Goal: Transaction & Acquisition: Download file/media

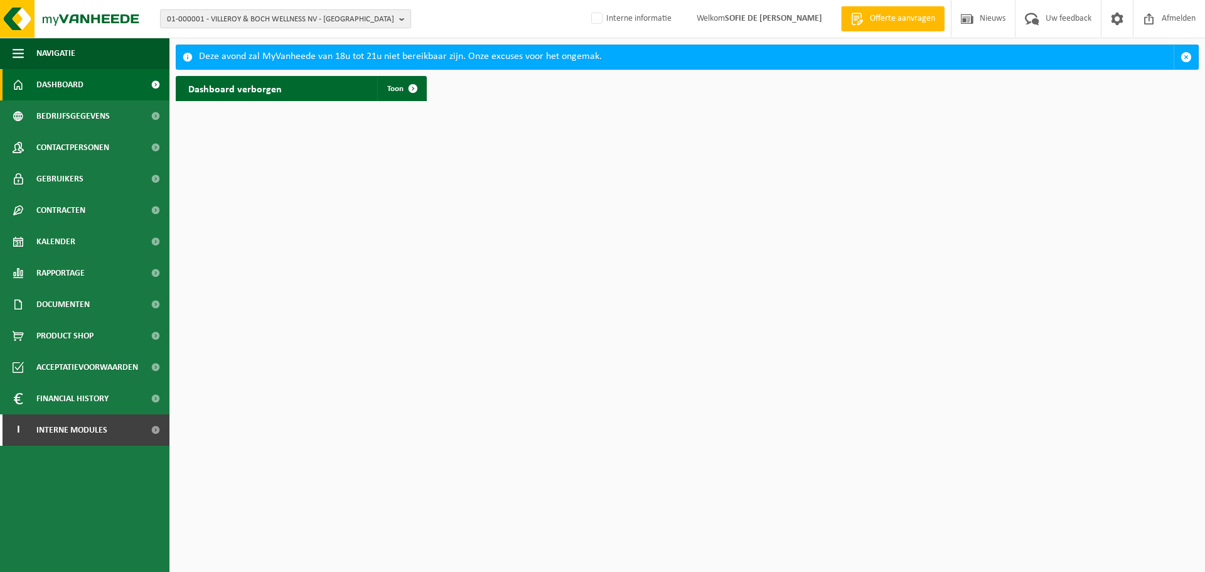
click at [400, 19] on b "button" at bounding box center [404, 19] width 11 height 18
click at [346, 41] on input "text" at bounding box center [285, 39] width 245 height 16
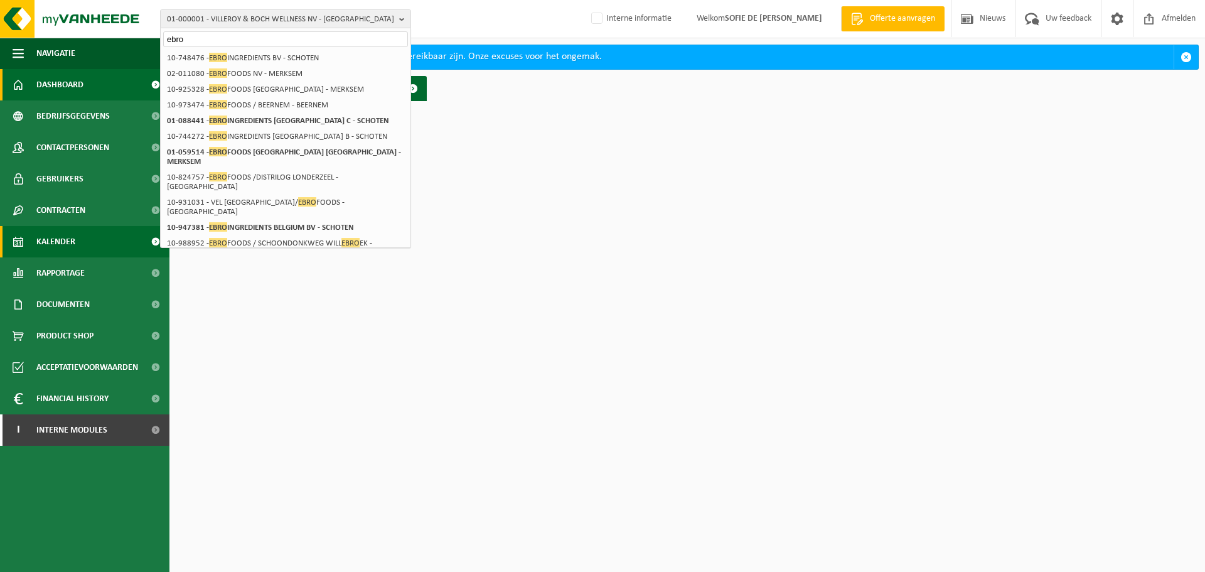
type input "ebro"
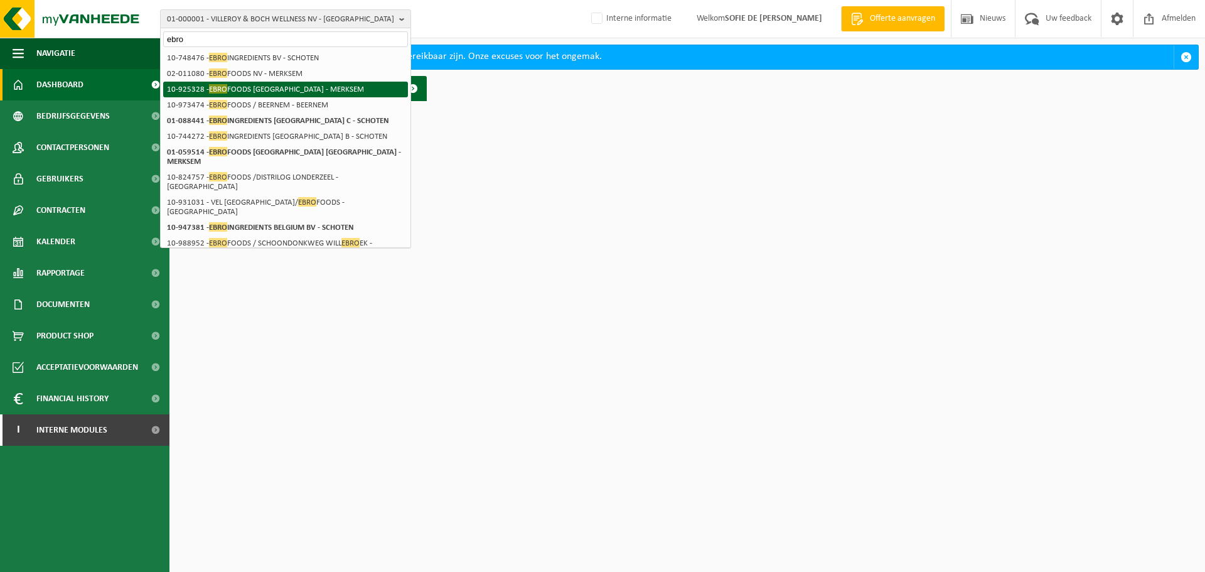
click at [279, 89] on li "10-925328 - EBRO FOODS BELGIUM - MERKSEM" at bounding box center [285, 90] width 245 height 16
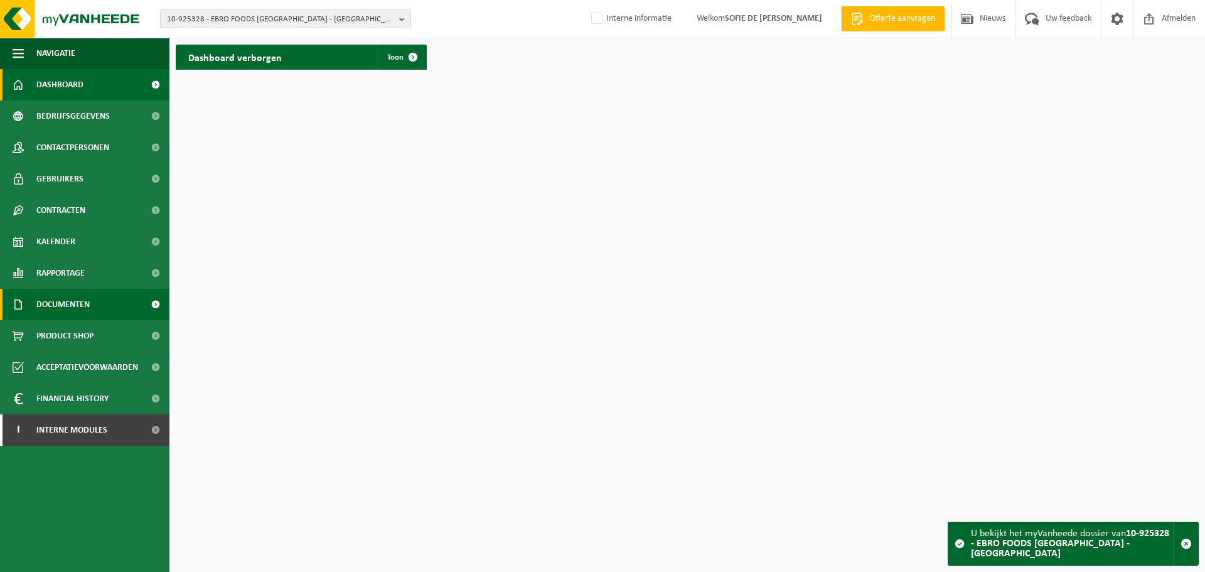
click at [89, 298] on span "Documenten" at bounding box center [62, 304] width 53 height 31
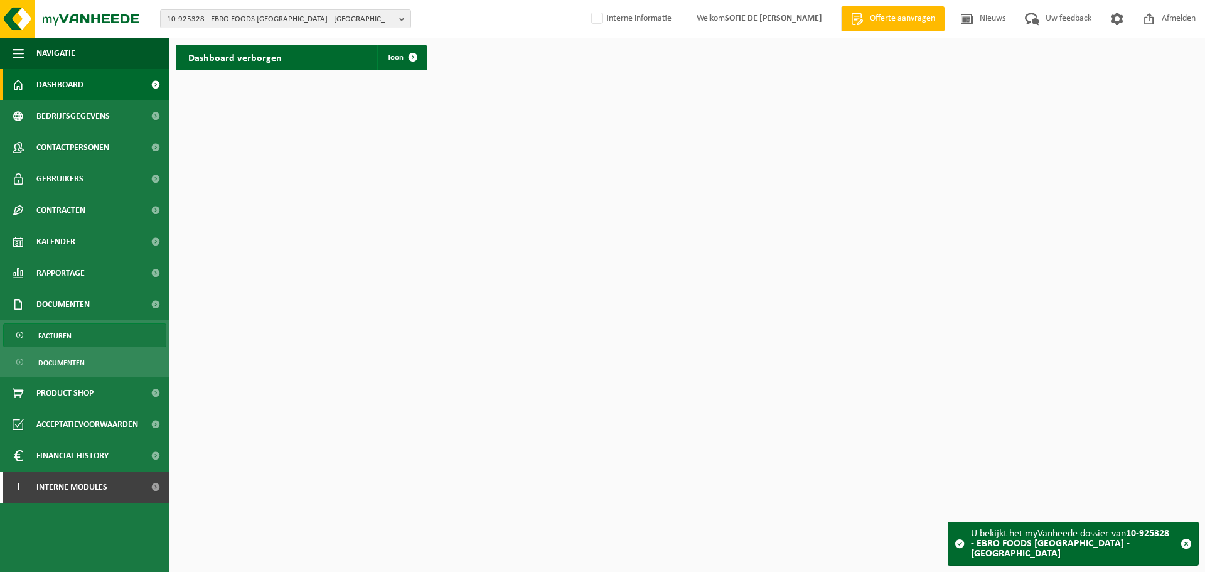
click at [58, 339] on span "Facturen" at bounding box center [54, 336] width 33 height 24
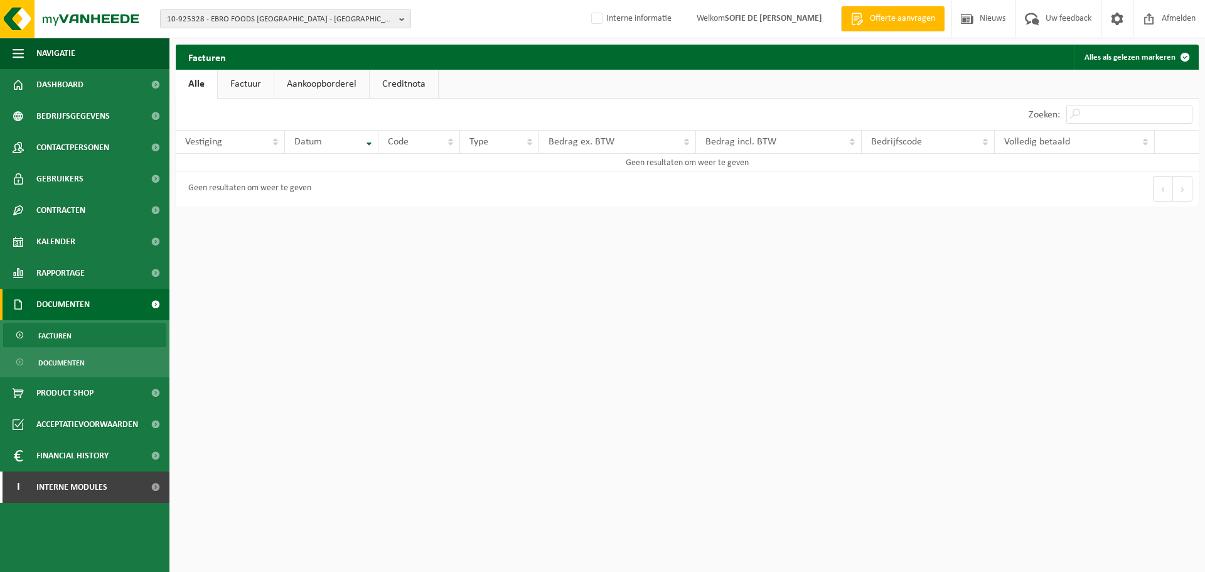
click at [399, 18] on b "button" at bounding box center [404, 19] width 11 height 18
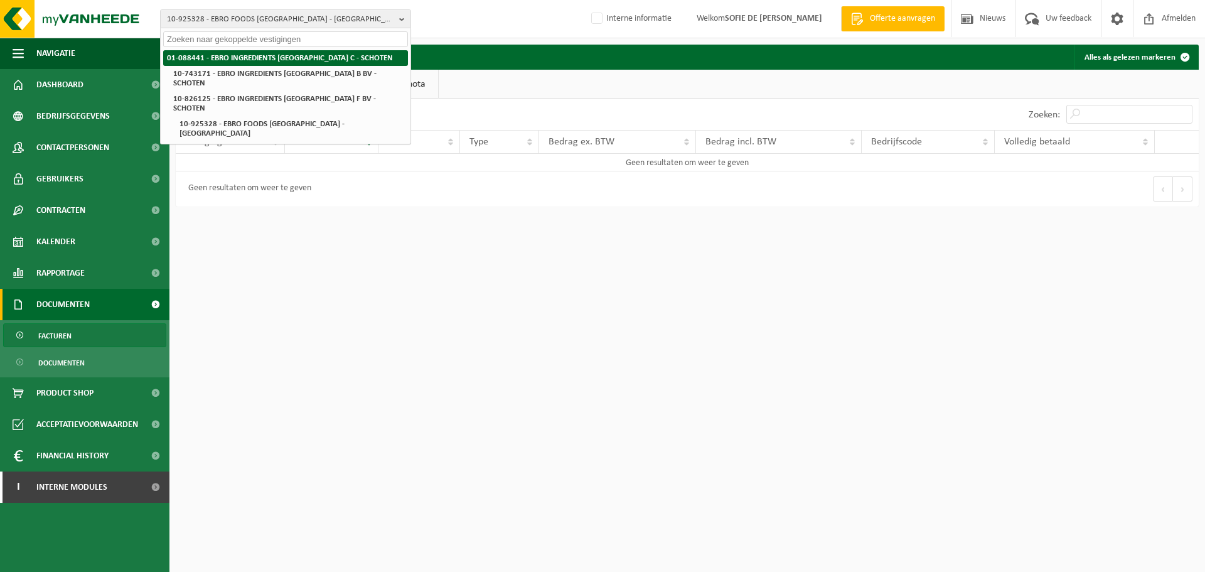
click at [281, 58] on strong "01-088441 - EBRO INGREDIENTS BELGIUM C - SCHOTEN" at bounding box center [280, 58] width 226 height 8
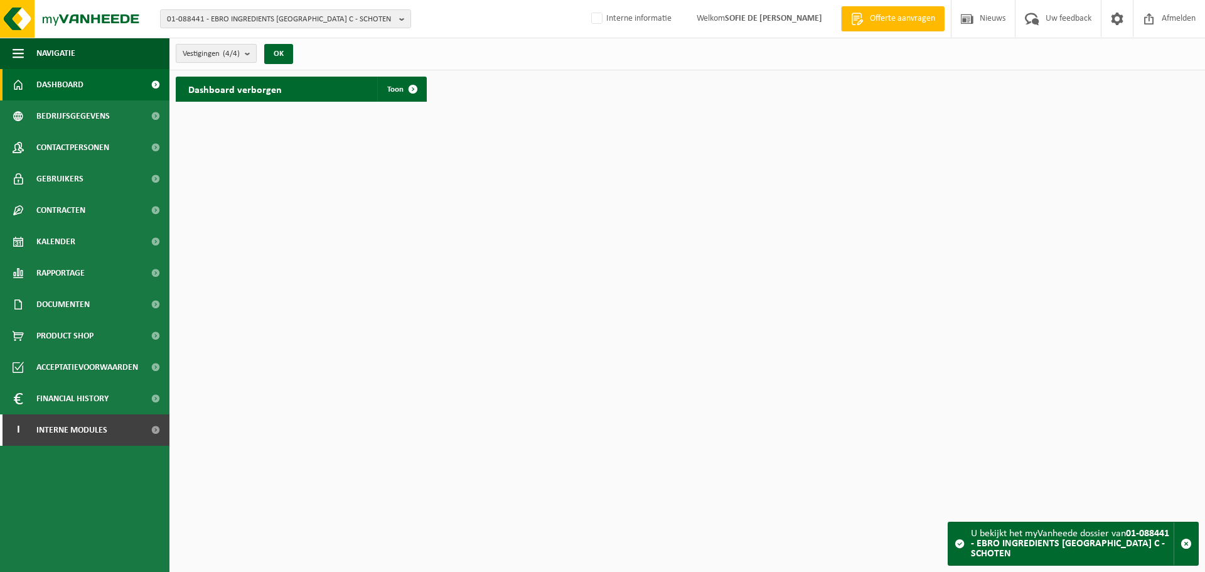
click at [247, 51] on b "submit" at bounding box center [250, 54] width 11 height 18
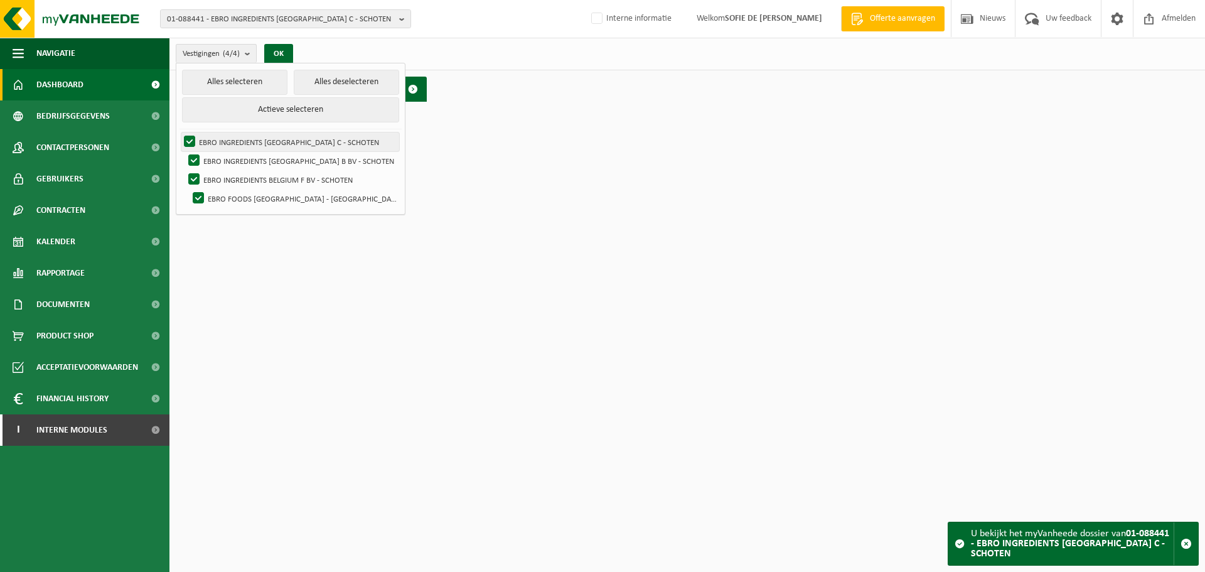
click at [187, 134] on label "EBRO INGREDIENTS BELGIUM C - SCHOTEN" at bounding box center [290, 141] width 218 height 19
click at [180, 132] on input "EBRO INGREDIENTS BELGIUM C - SCHOTEN" at bounding box center [179, 132] width 1 height 1
checkbox input "false"
click at [188, 154] on label "EBRO INGREDIENTS BELGIUM B BV - SCHOTEN" at bounding box center [292, 160] width 213 height 19
click at [184, 151] on input "EBRO INGREDIENTS BELGIUM B BV - SCHOTEN" at bounding box center [183, 151] width 1 height 1
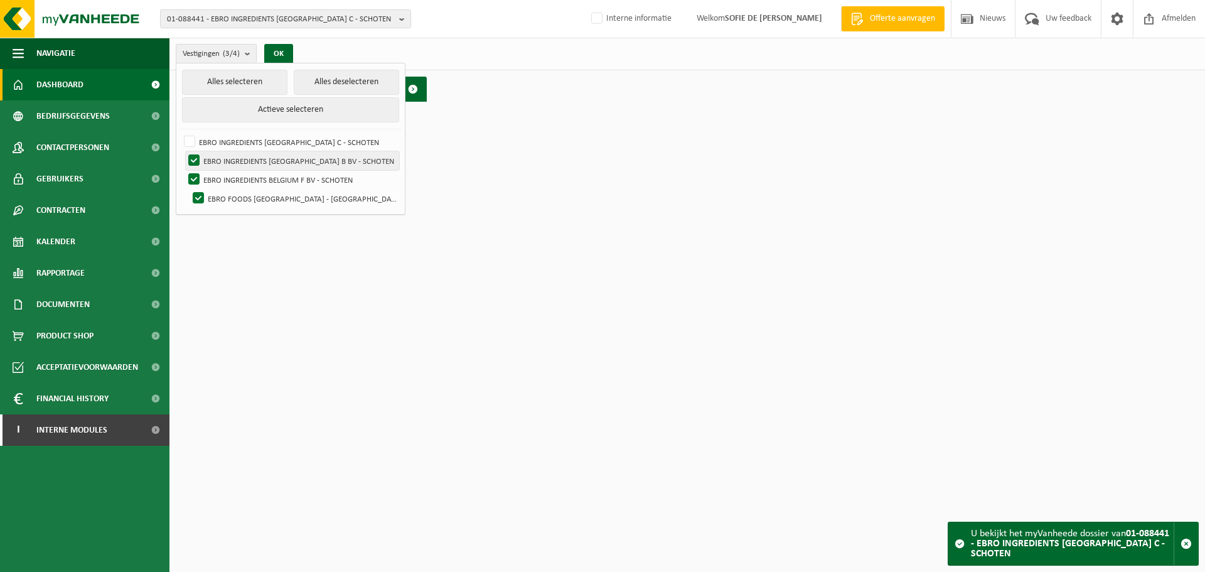
checkbox input "false"
click at [191, 178] on label "EBRO INGREDIENTS BELGIUM F BV - SCHOTEN" at bounding box center [292, 179] width 213 height 19
click at [184, 170] on input "EBRO INGREDIENTS BELGIUM F BV - SCHOTEN" at bounding box center [183, 170] width 1 height 1
checkbox input "false"
click at [397, 92] on span "Toon" at bounding box center [395, 89] width 16 height 8
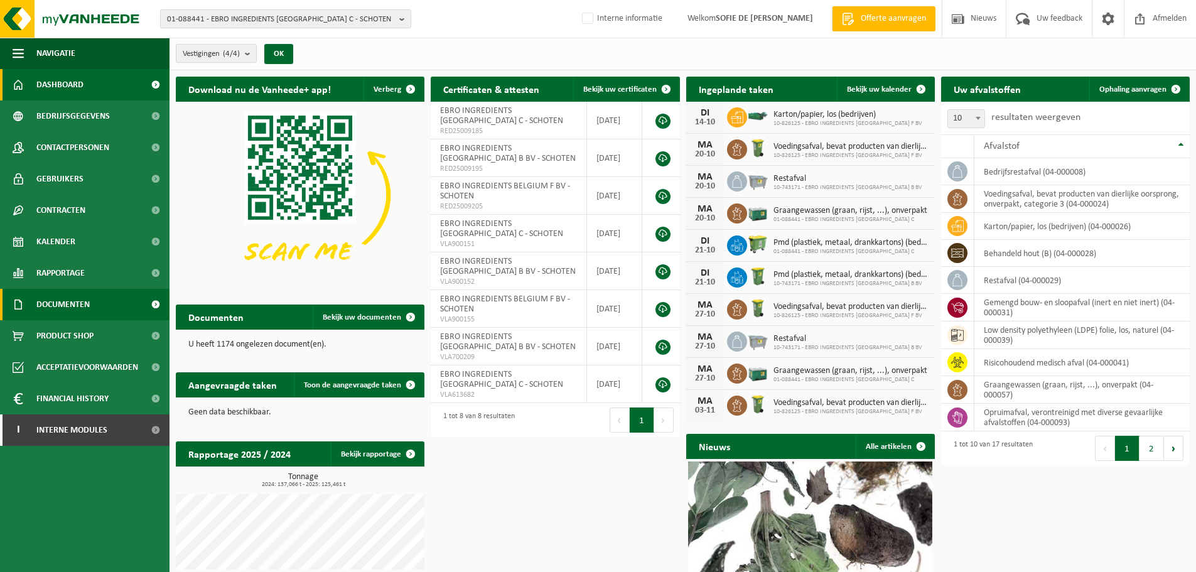
click at [79, 310] on span "Documenten" at bounding box center [62, 304] width 53 height 31
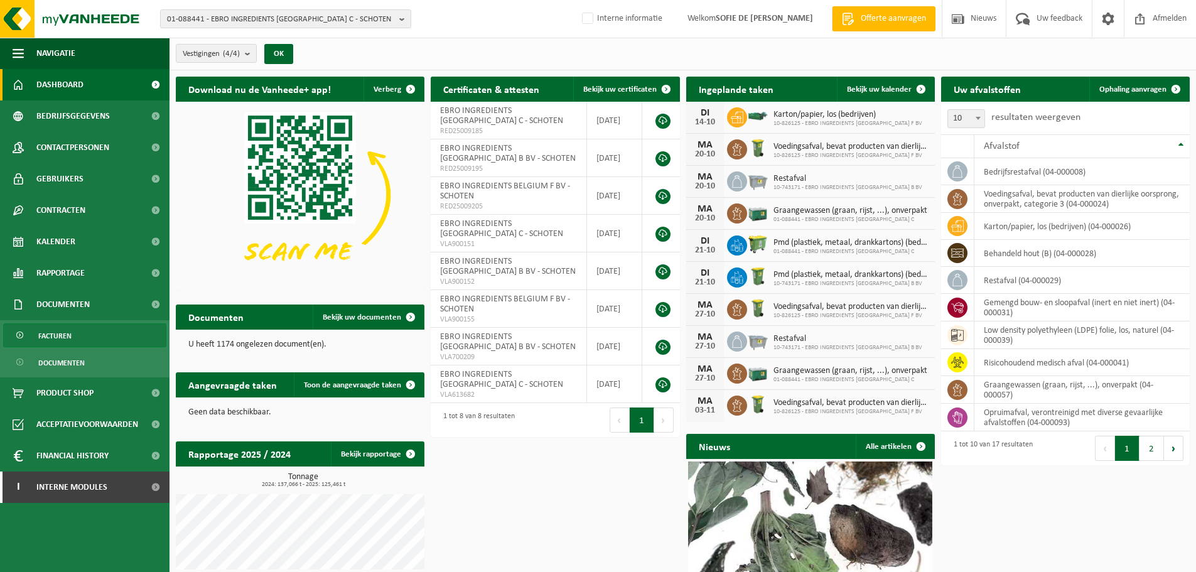
click at [85, 338] on link "Facturen" at bounding box center [84, 335] width 163 height 24
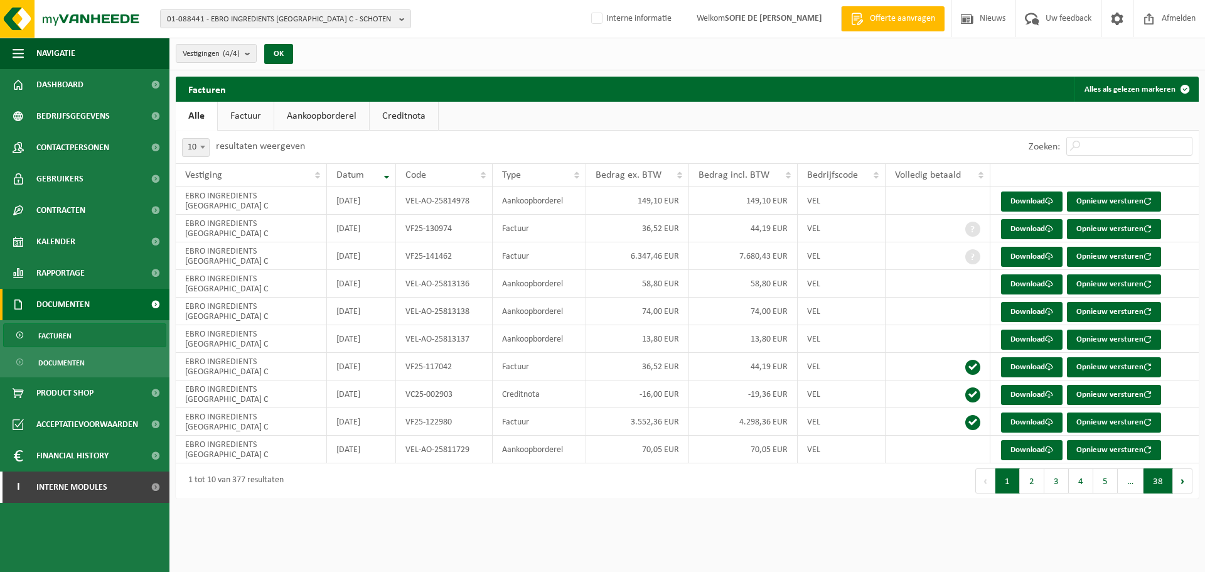
click at [1158, 484] on button "38" at bounding box center [1159, 480] width 30 height 25
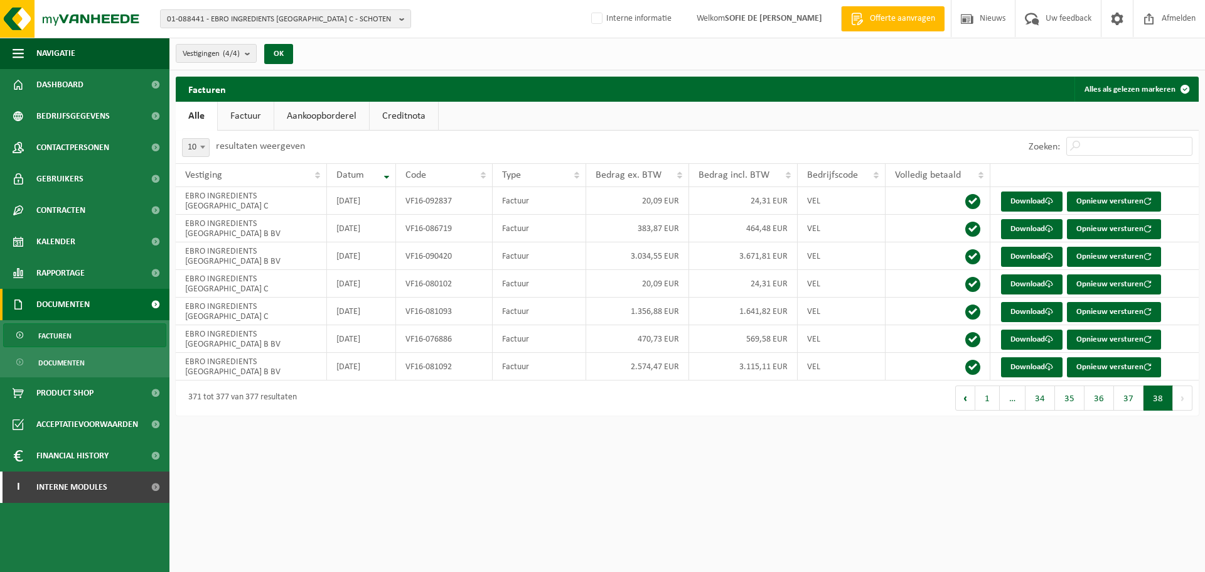
click at [1180, 399] on button "Volgende" at bounding box center [1182, 397] width 19 height 25
click at [1011, 365] on link "Download" at bounding box center [1032, 367] width 62 height 20
click at [1025, 342] on link "Download" at bounding box center [1032, 340] width 62 height 20
click at [1016, 253] on link "Download" at bounding box center [1032, 257] width 62 height 20
click at [988, 396] on button "1" at bounding box center [988, 397] width 24 height 25
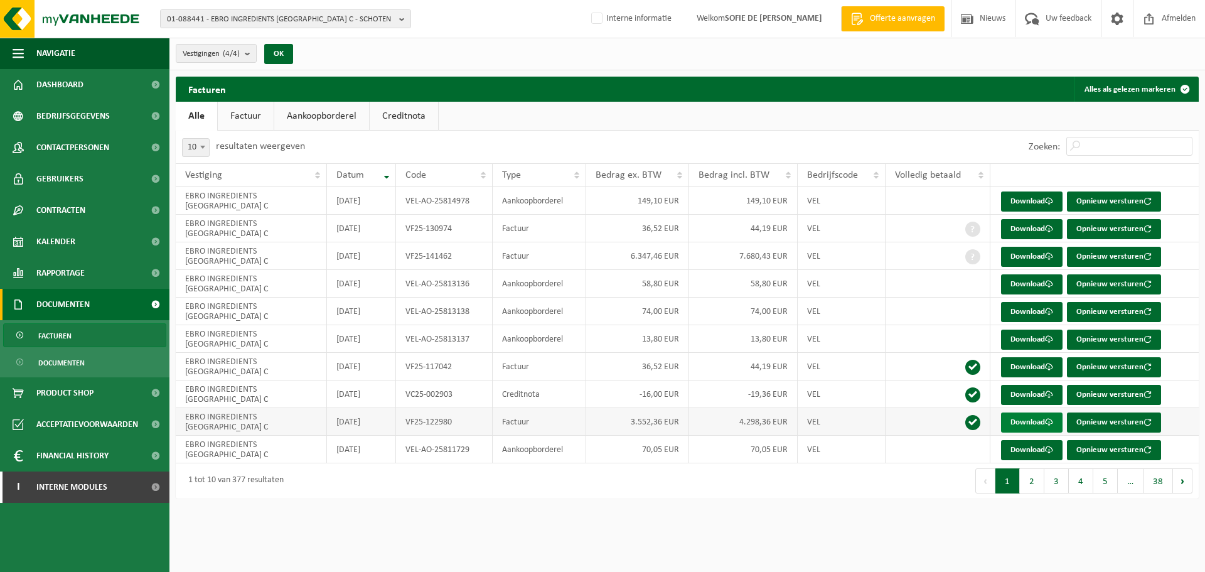
click at [1027, 422] on link "Download" at bounding box center [1032, 422] width 62 height 20
click at [404, 16] on b "button" at bounding box center [404, 19] width 11 height 18
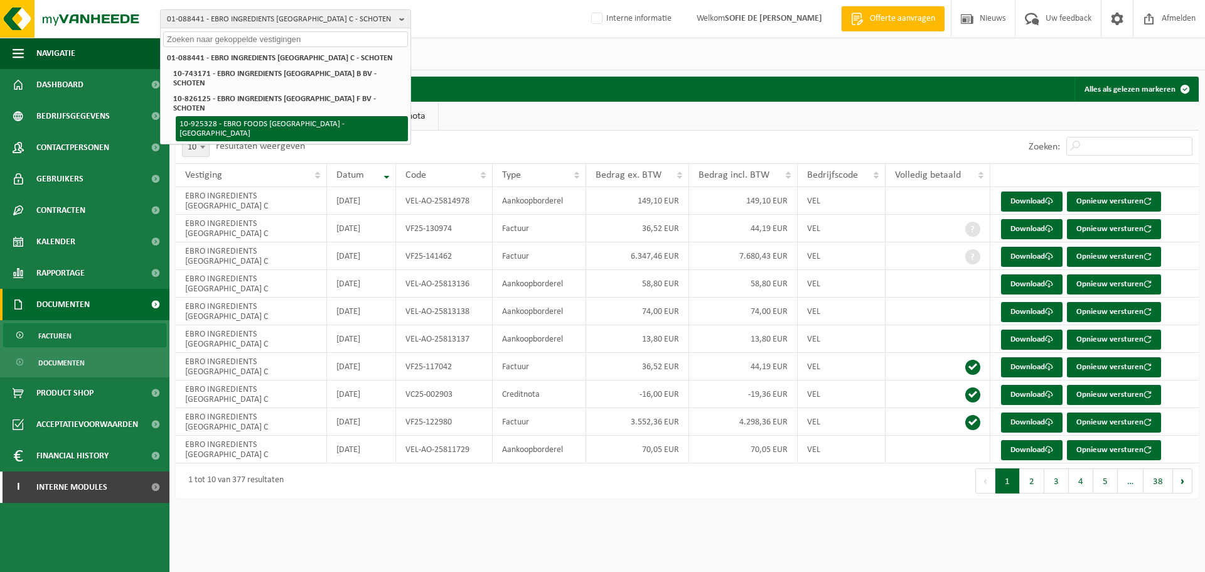
click at [303, 116] on li "10-925328 - EBRO FOODS [GEOGRAPHIC_DATA] - [GEOGRAPHIC_DATA]" at bounding box center [292, 128] width 232 height 25
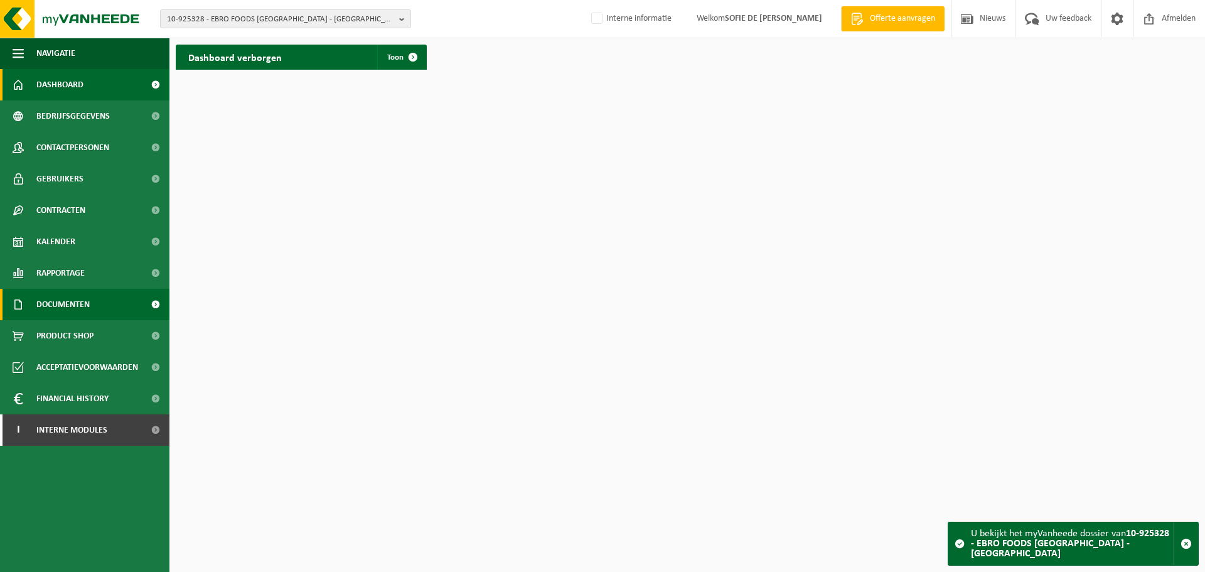
click at [83, 303] on span "Documenten" at bounding box center [62, 304] width 53 height 31
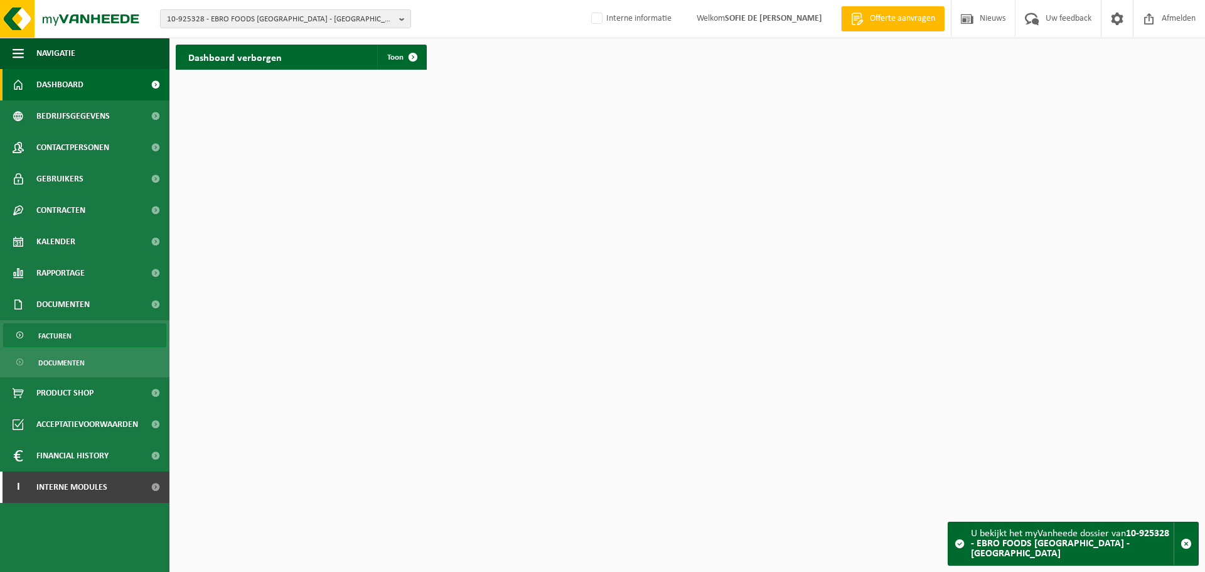
click at [70, 335] on span "Facturen" at bounding box center [54, 336] width 33 height 24
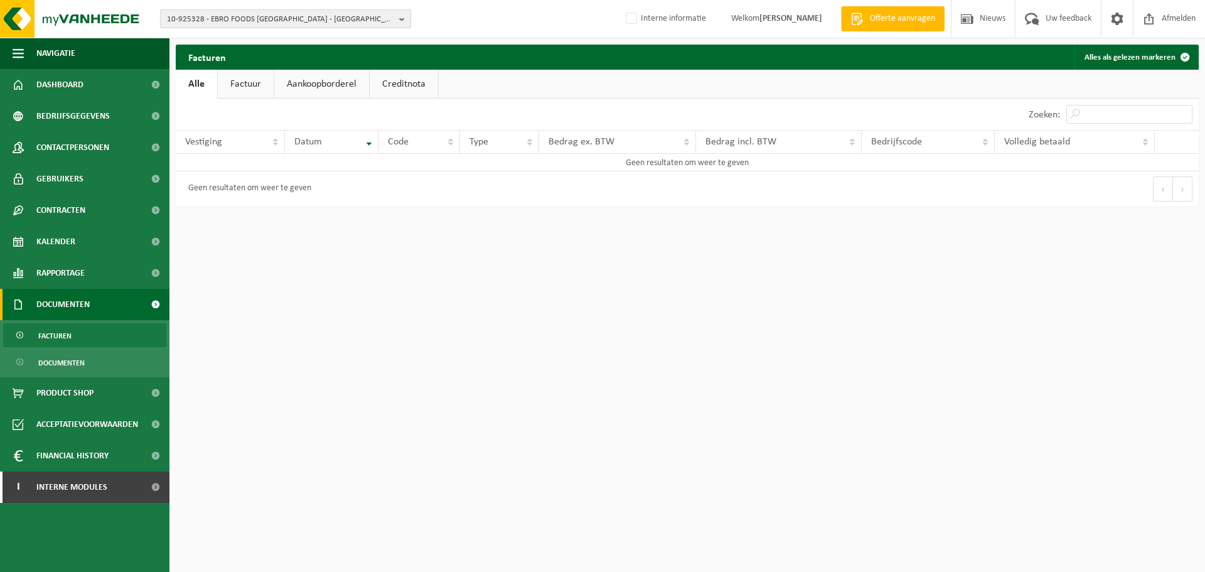
click at [403, 18] on b "button" at bounding box center [404, 19] width 11 height 18
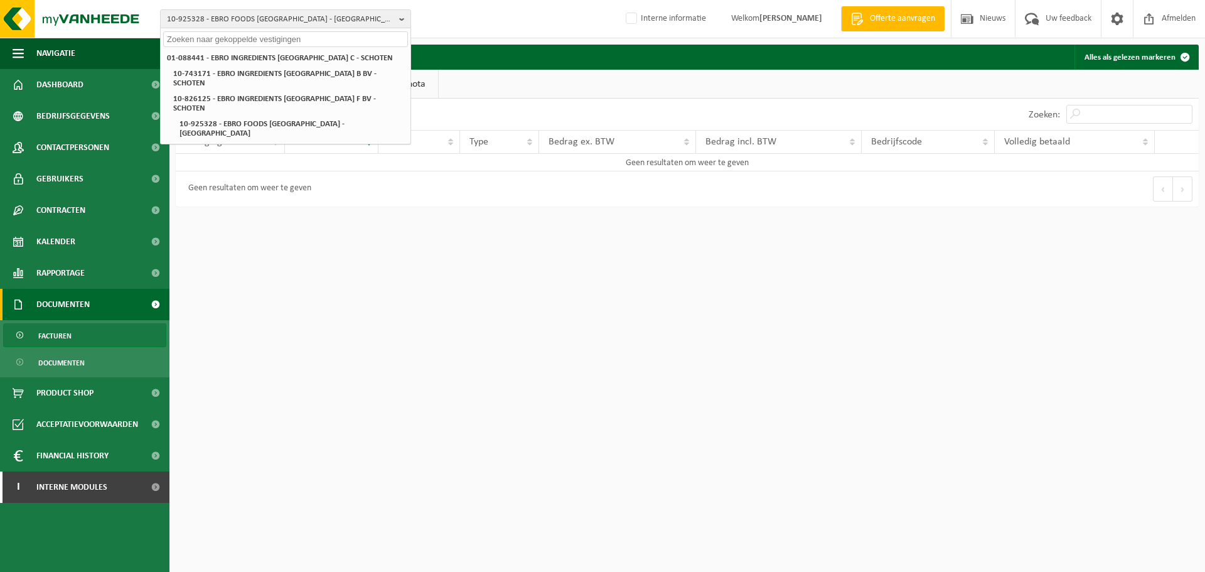
click at [293, 35] on input "text" at bounding box center [285, 39] width 245 height 16
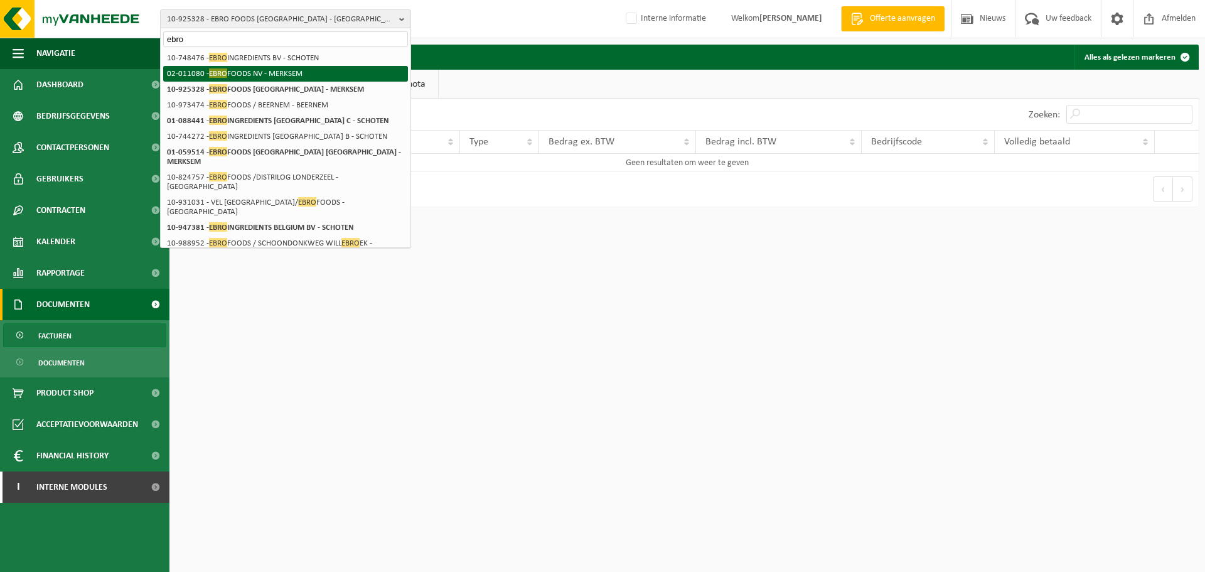
type input "ebro"
click at [304, 72] on li "02-011080 - EBRO FOODS NV - [GEOGRAPHIC_DATA]" at bounding box center [285, 74] width 245 height 16
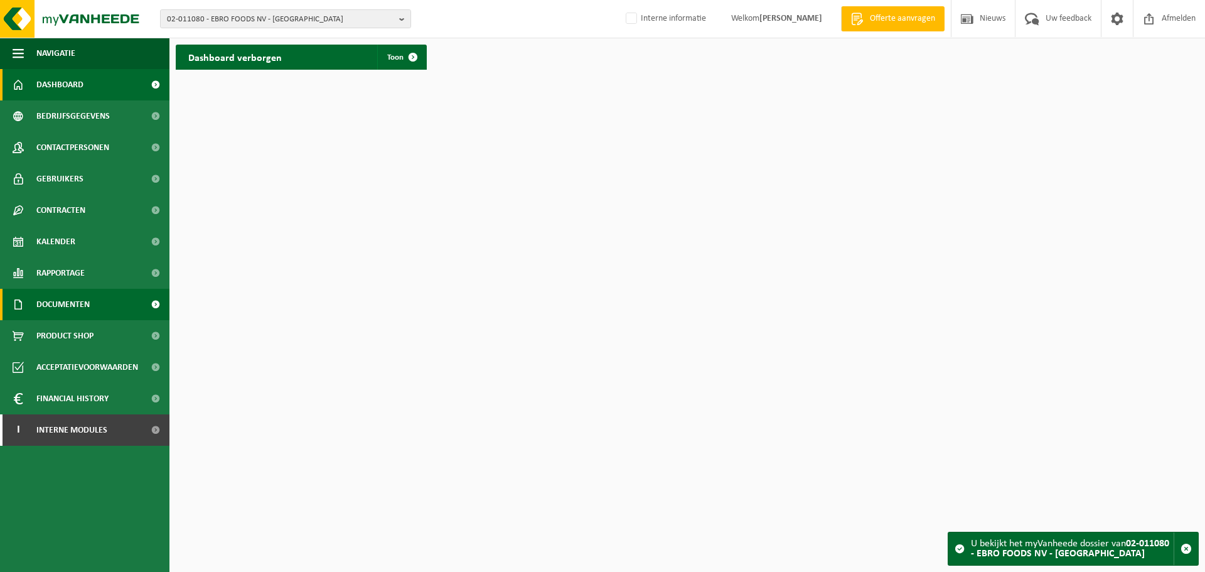
click at [51, 295] on span "Documenten" at bounding box center [62, 304] width 53 height 31
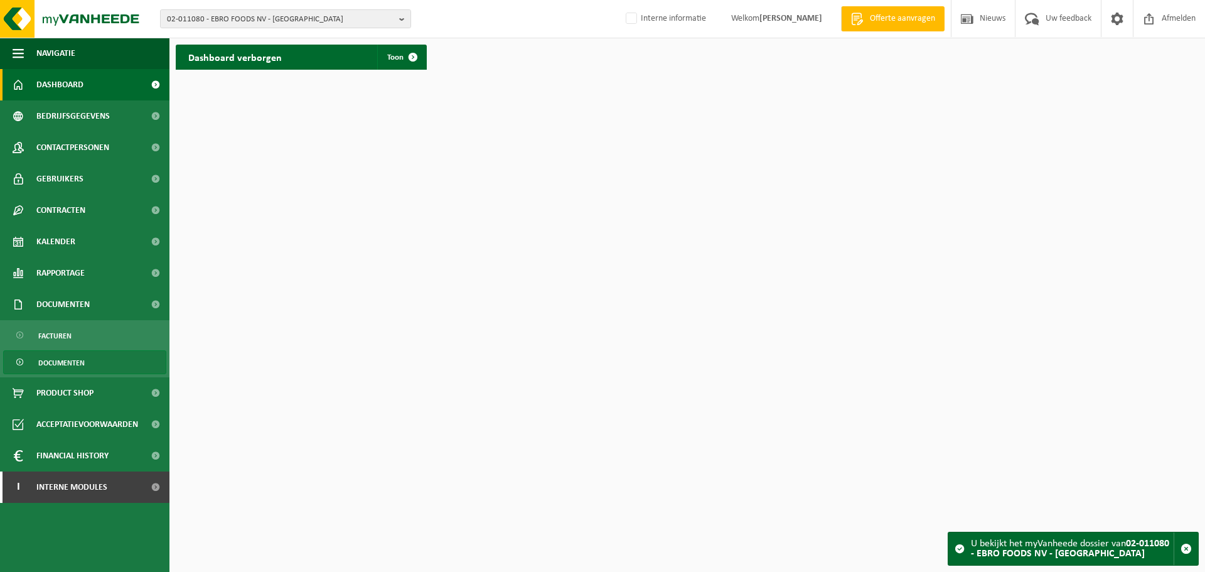
click at [65, 362] on span "Documenten" at bounding box center [61, 363] width 46 height 24
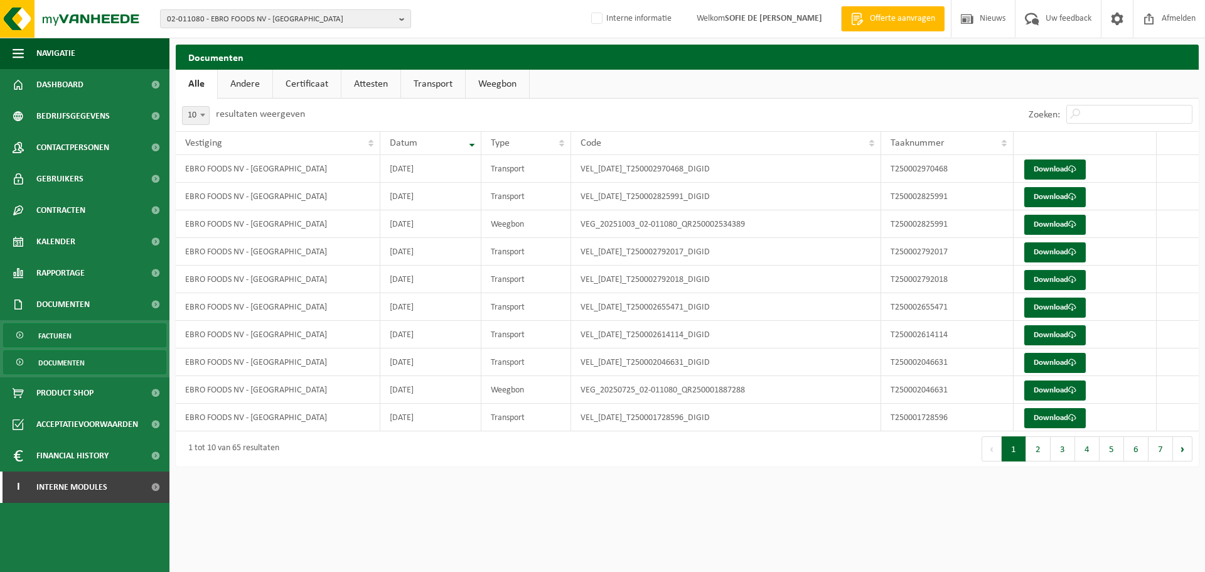
click at [58, 331] on span "Facturen" at bounding box center [54, 336] width 33 height 24
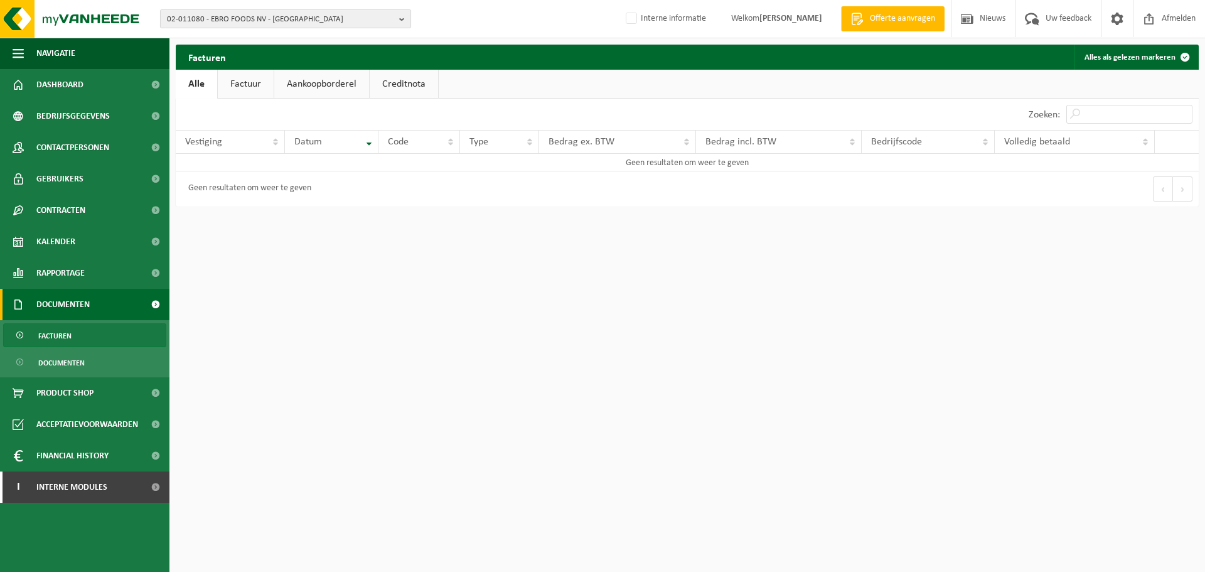
click at [406, 16] on b "button" at bounding box center [404, 19] width 11 height 18
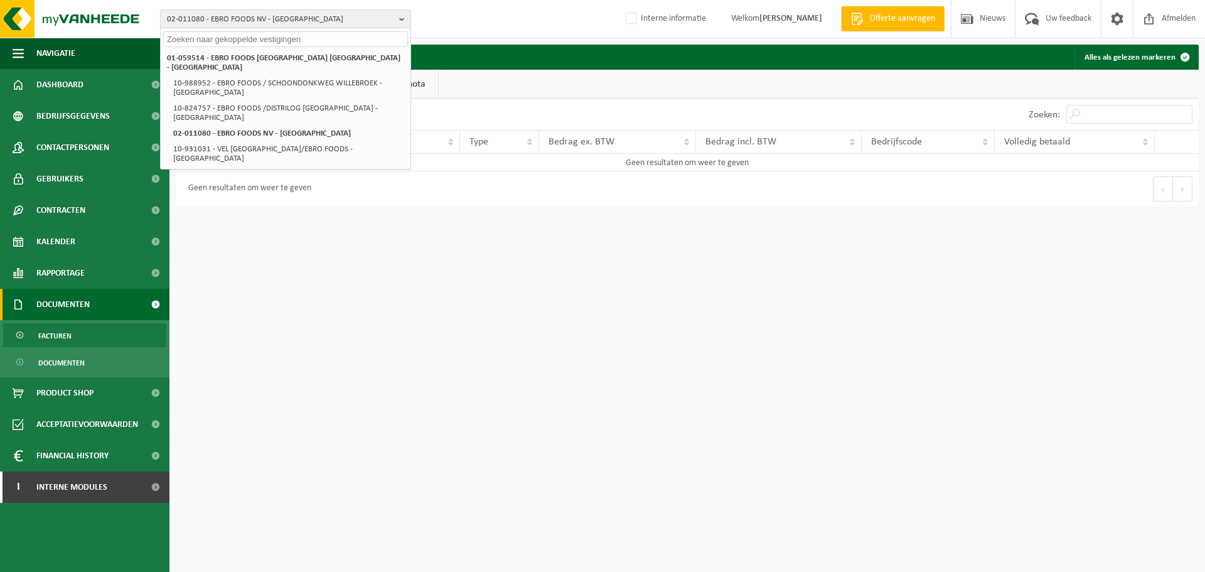
click at [283, 41] on input "text" at bounding box center [285, 39] width 245 height 16
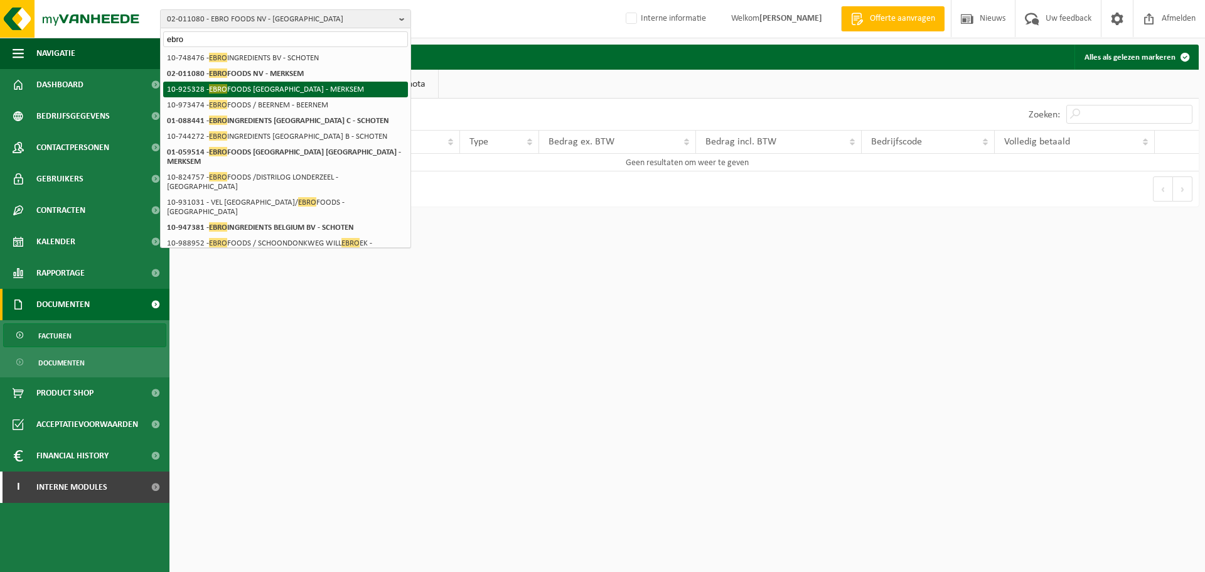
type input "ebro"
click at [271, 85] on li "10-925328 - EBRO FOODS BELGIUM - MERKSEM" at bounding box center [285, 90] width 245 height 16
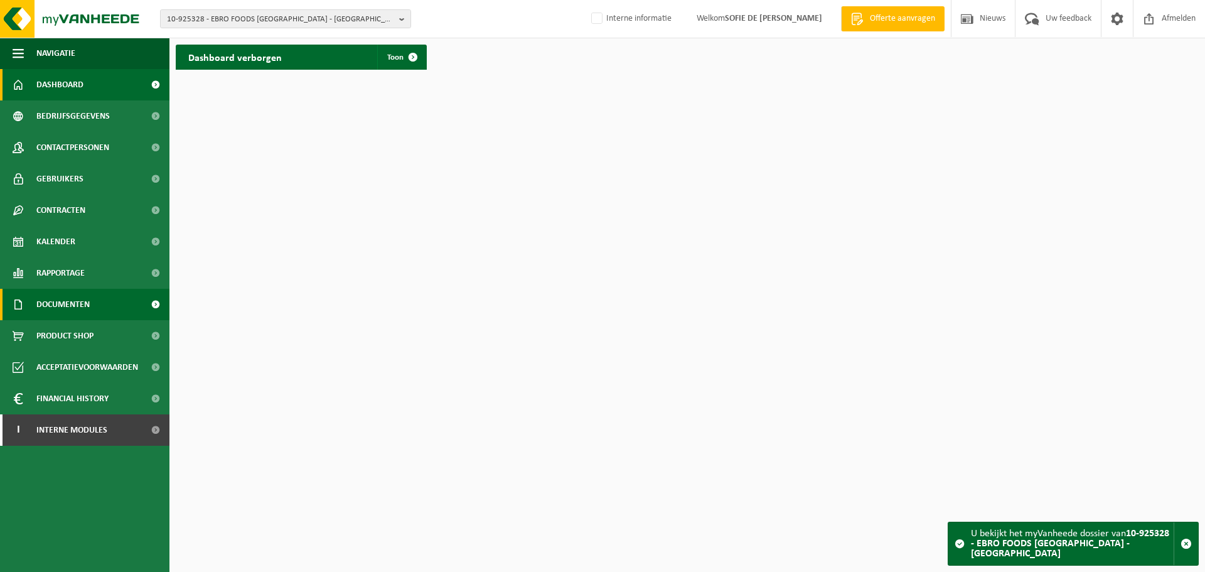
click at [63, 295] on span "Documenten" at bounding box center [62, 304] width 53 height 31
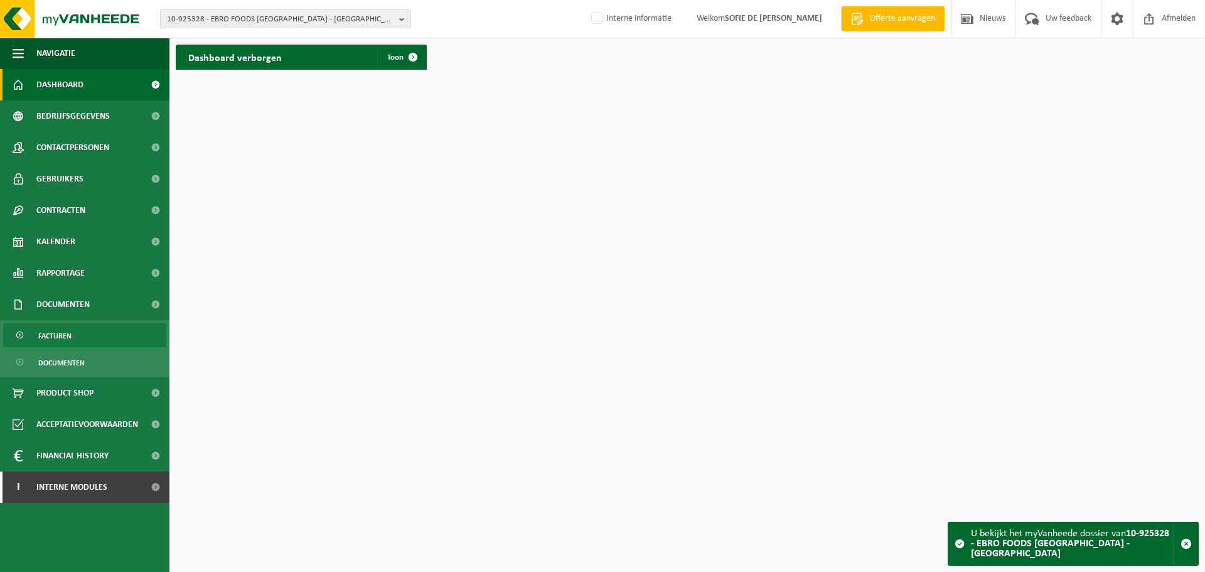
click at [57, 336] on span "Facturen" at bounding box center [54, 336] width 33 height 24
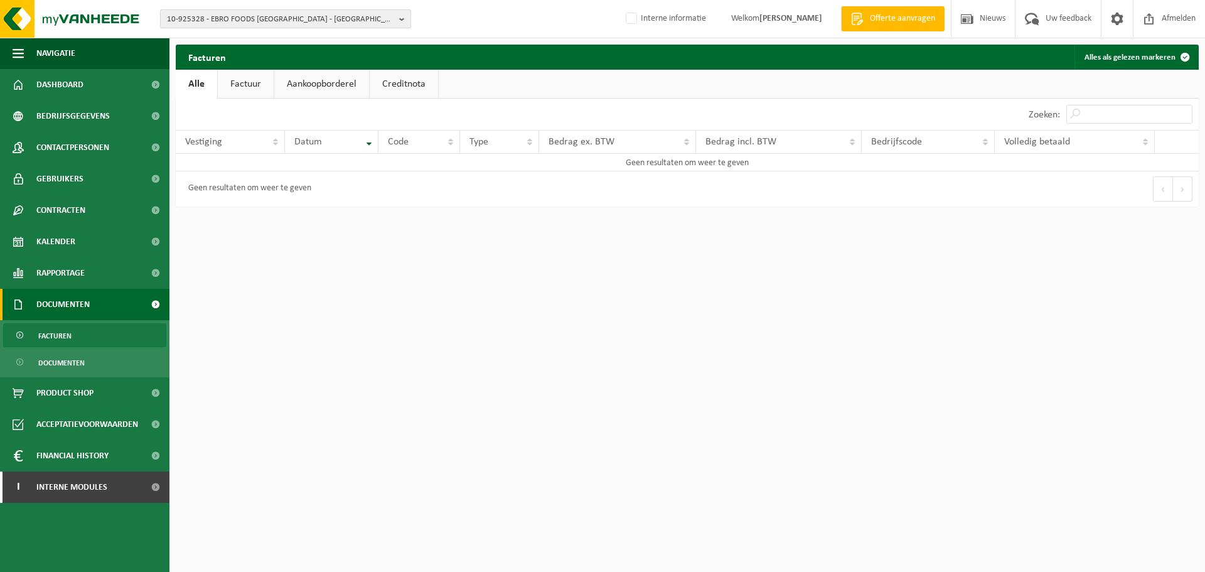
click at [401, 16] on b "button" at bounding box center [404, 19] width 11 height 18
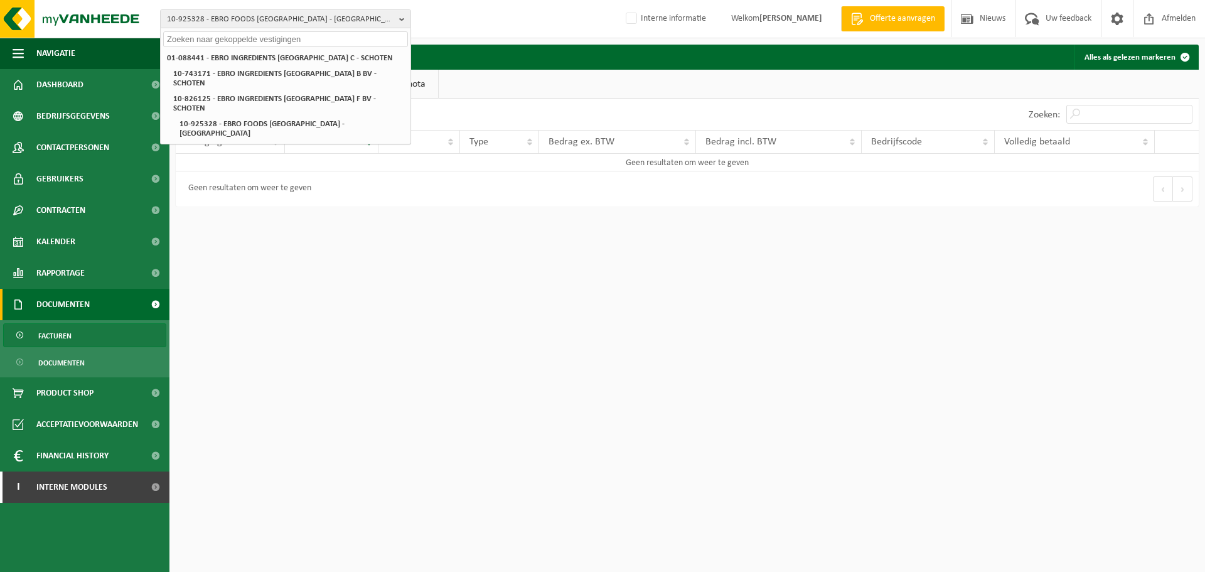
click at [308, 40] on input "text" at bounding box center [285, 39] width 245 height 16
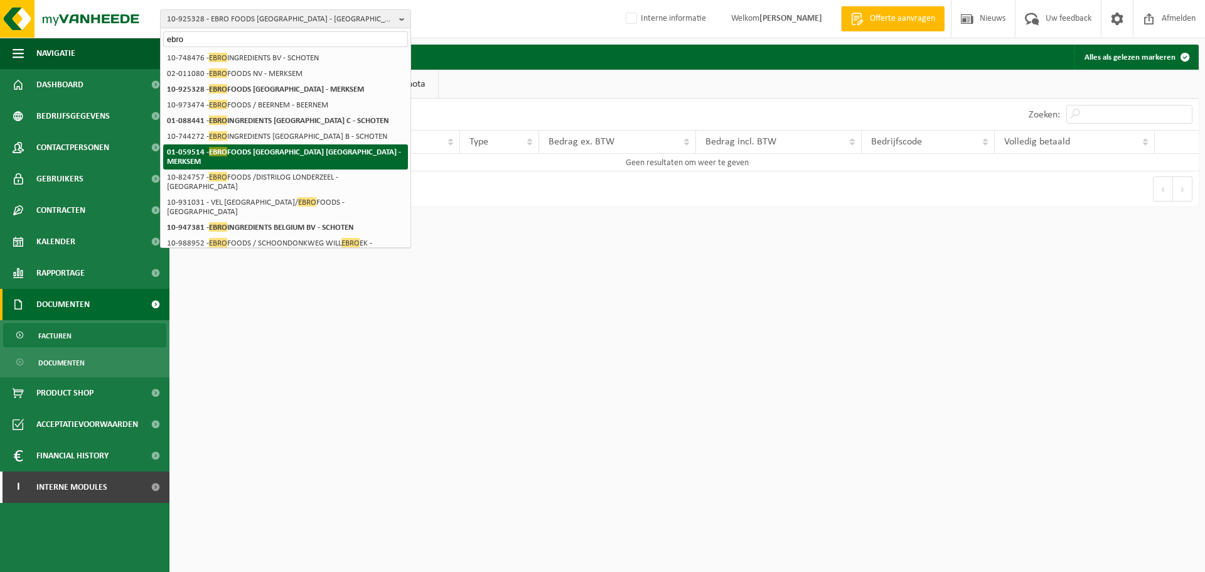
type input "ebro"
click at [309, 151] on strong "01-059514 - EBRO FOODS BELGIUM NV - MERKSEM" at bounding box center [284, 156] width 234 height 19
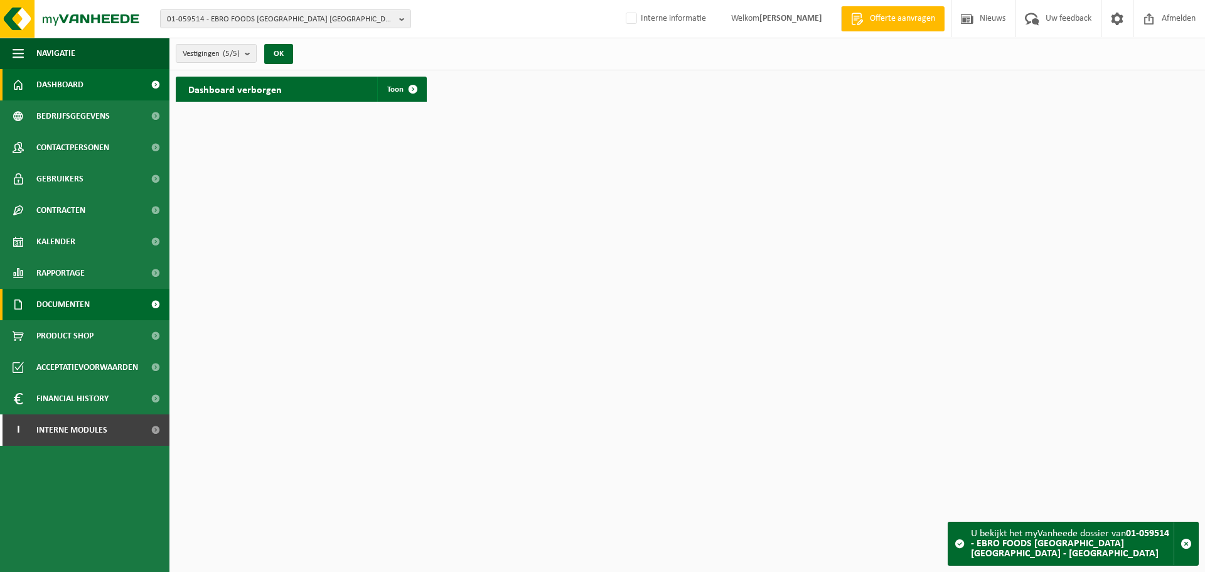
click at [76, 307] on span "Documenten" at bounding box center [62, 304] width 53 height 31
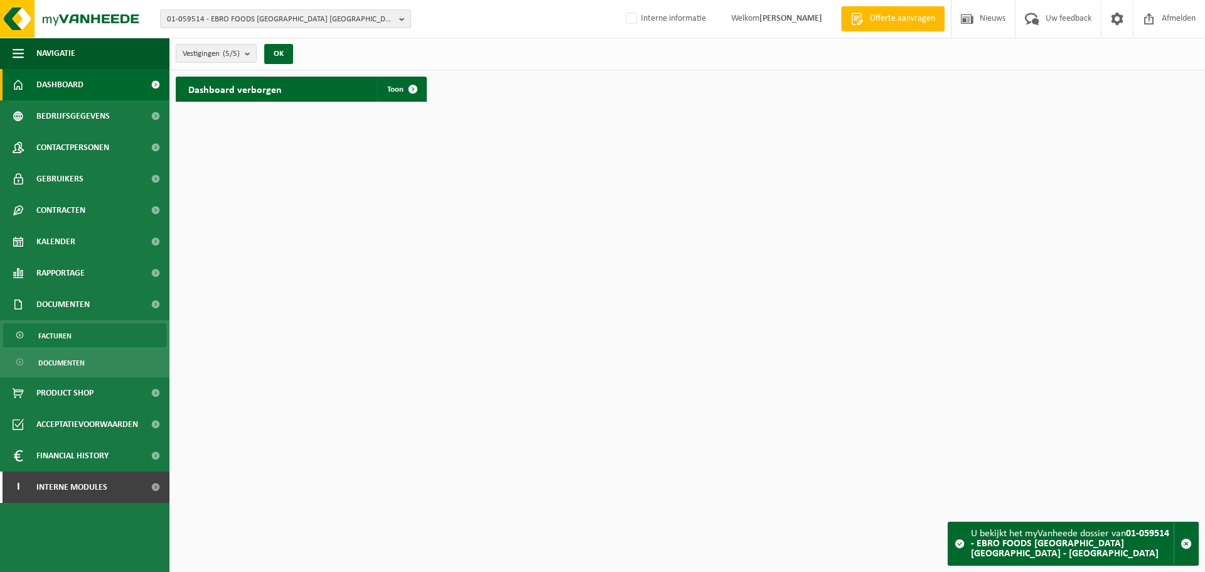
click at [78, 331] on link "Facturen" at bounding box center [84, 335] width 163 height 24
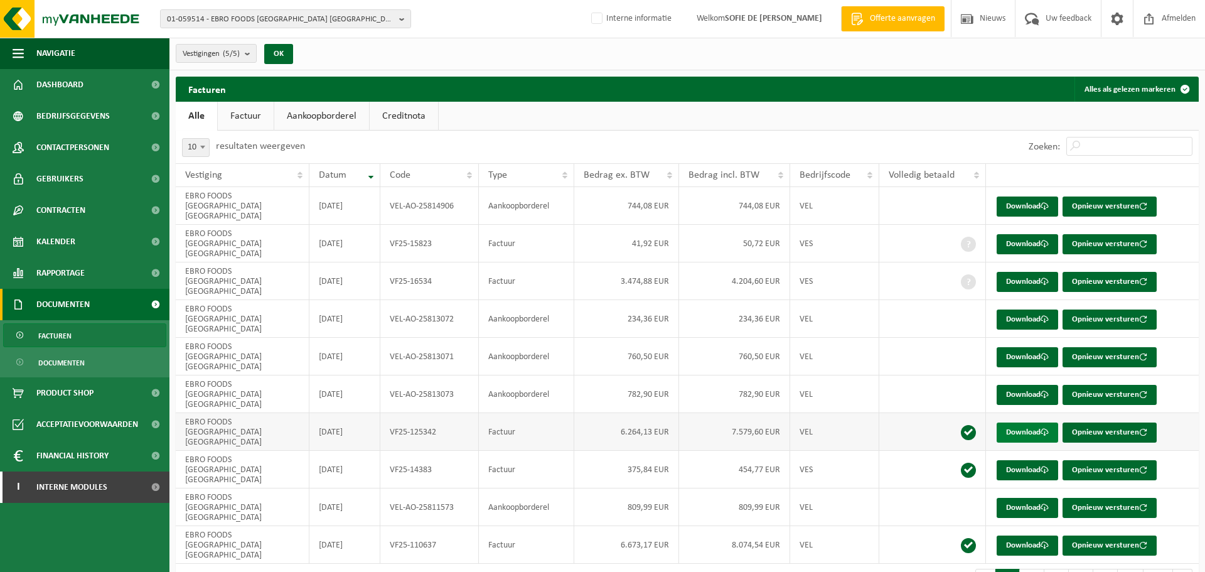
click at [1019, 423] on link "Download" at bounding box center [1028, 433] width 62 height 20
click at [1037, 569] on button "2" at bounding box center [1032, 581] width 24 height 25
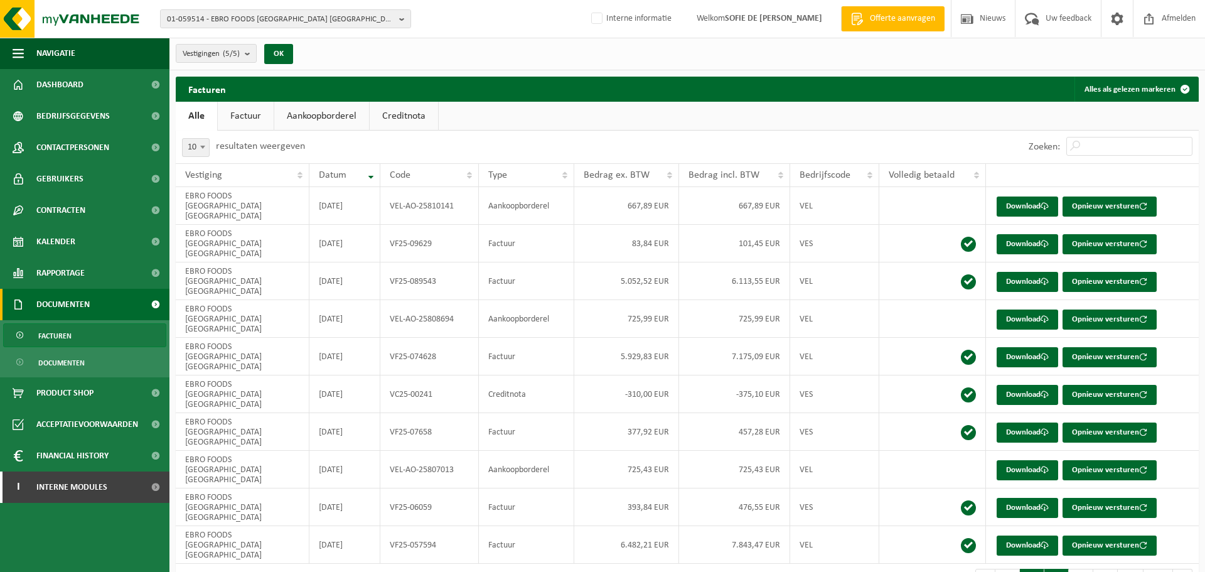
click at [1057, 569] on button "3" at bounding box center [1057, 581] width 24 height 25
click at [1074, 569] on button "4" at bounding box center [1081, 581] width 24 height 25
click at [1016, 347] on link "Download" at bounding box center [1028, 357] width 62 height 20
